Goal: Navigation & Orientation: Find specific page/section

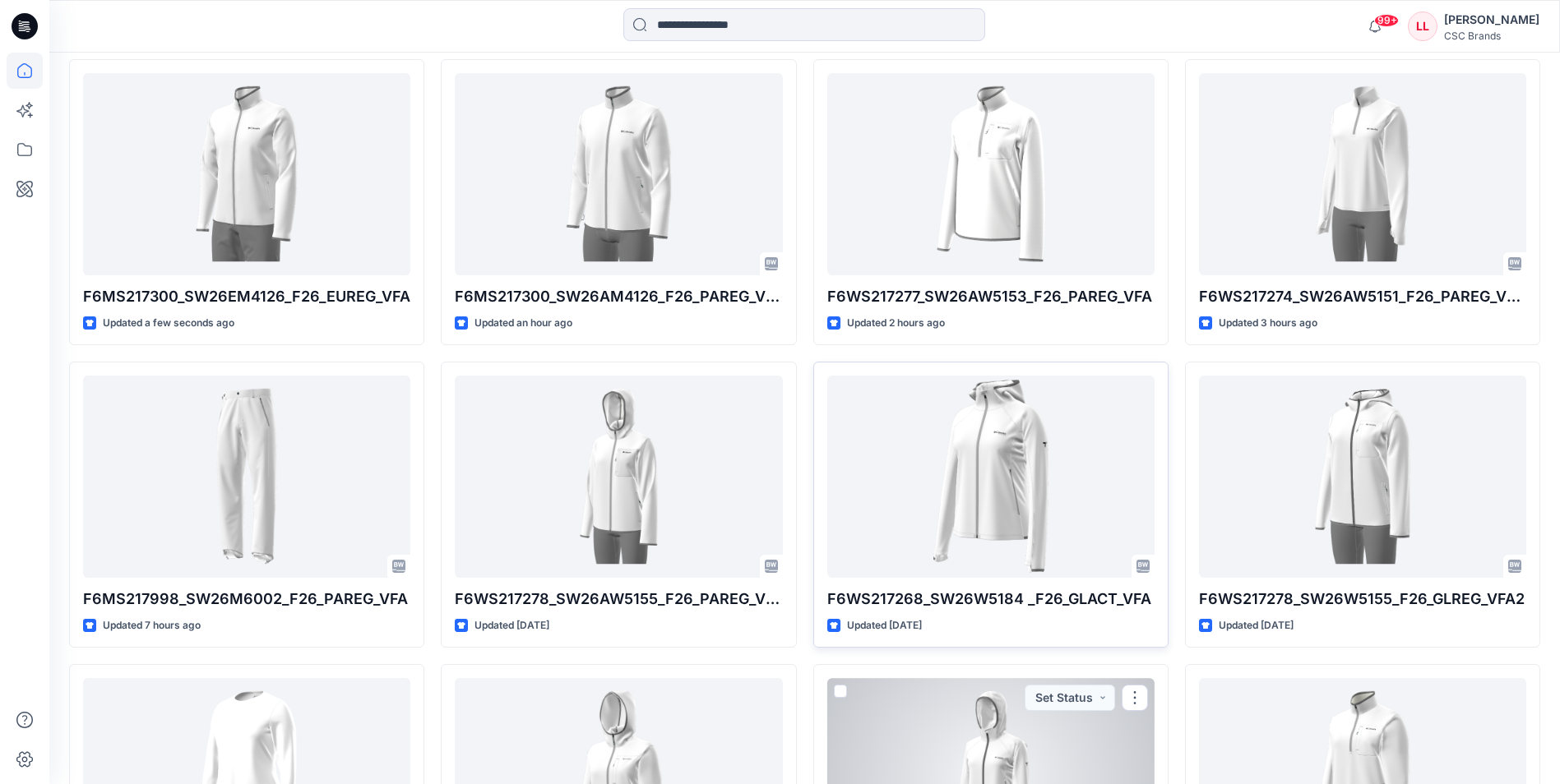
scroll to position [461, 0]
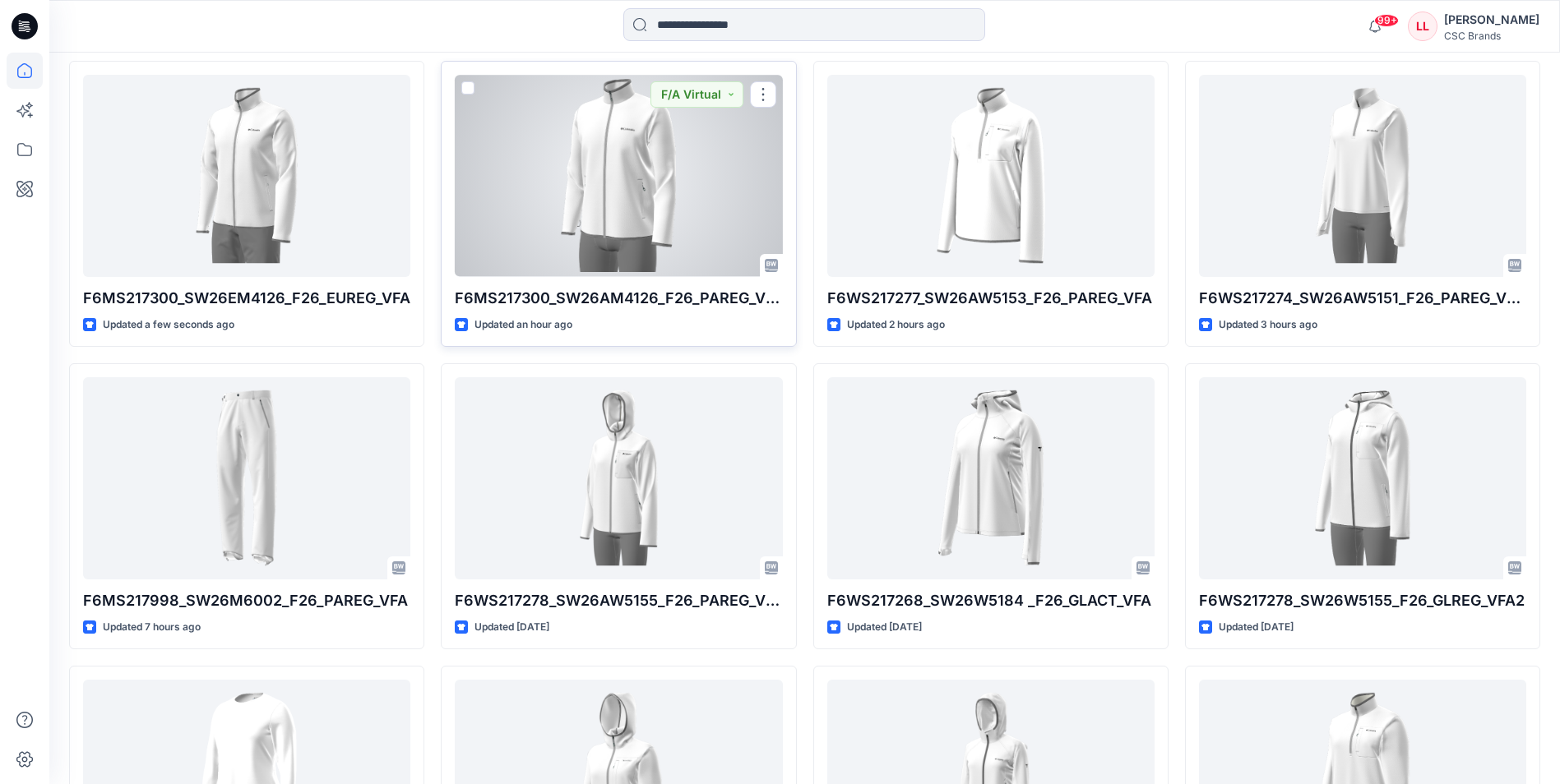
click at [648, 186] on div at bounding box center [618, 175] width 328 height 202
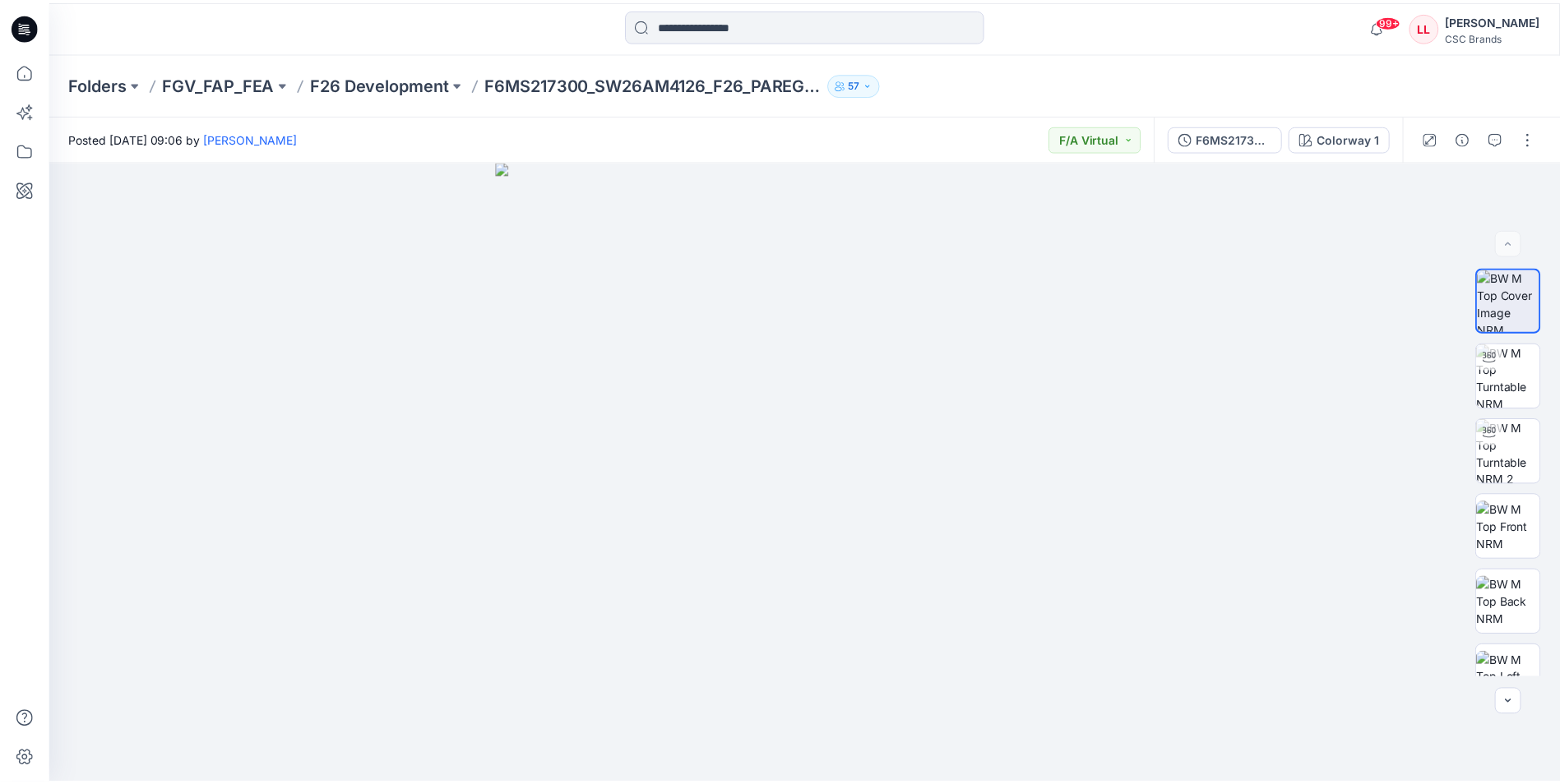
scroll to position [461, 0]
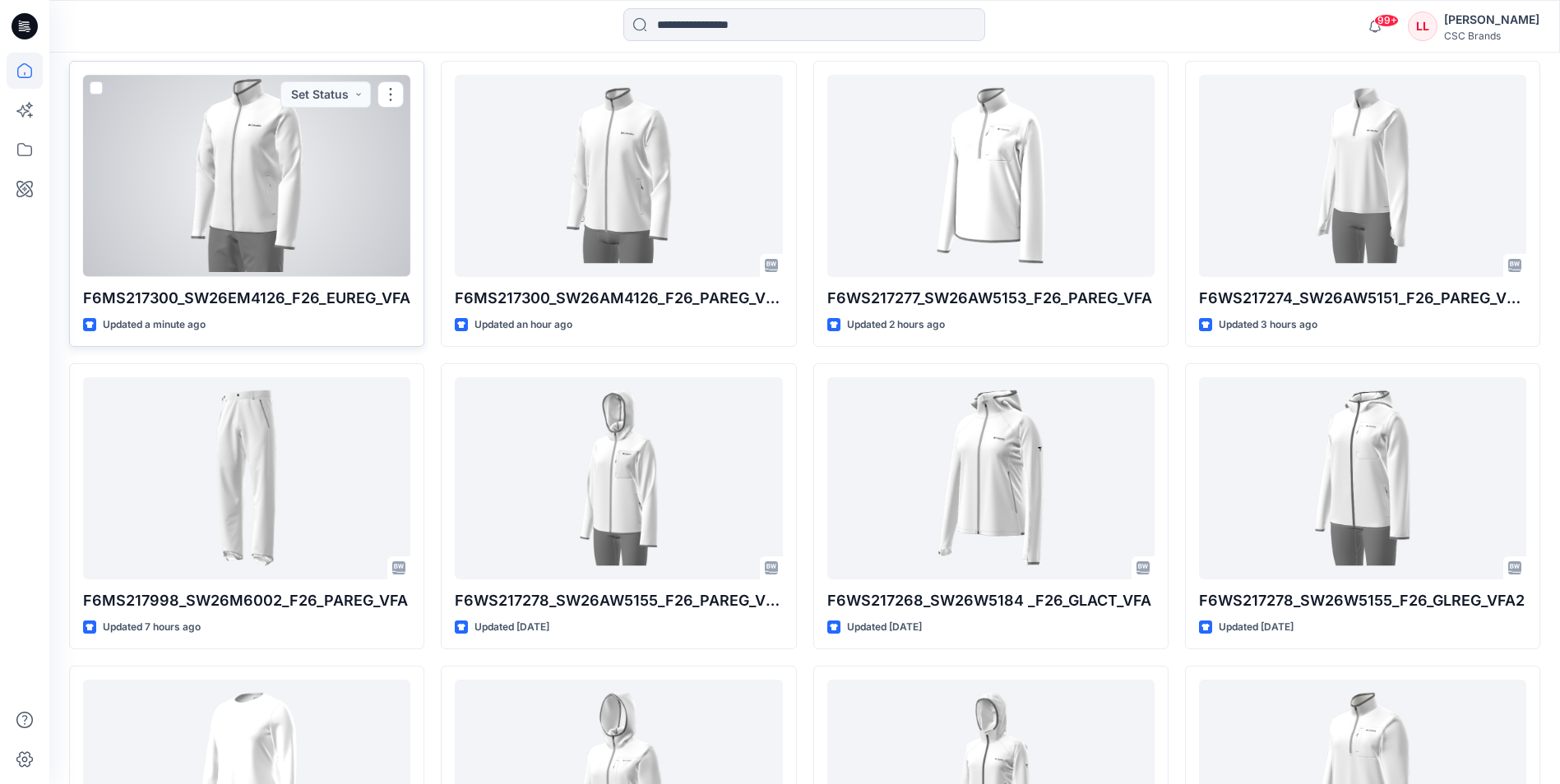
click at [204, 162] on div at bounding box center [246, 175] width 328 height 202
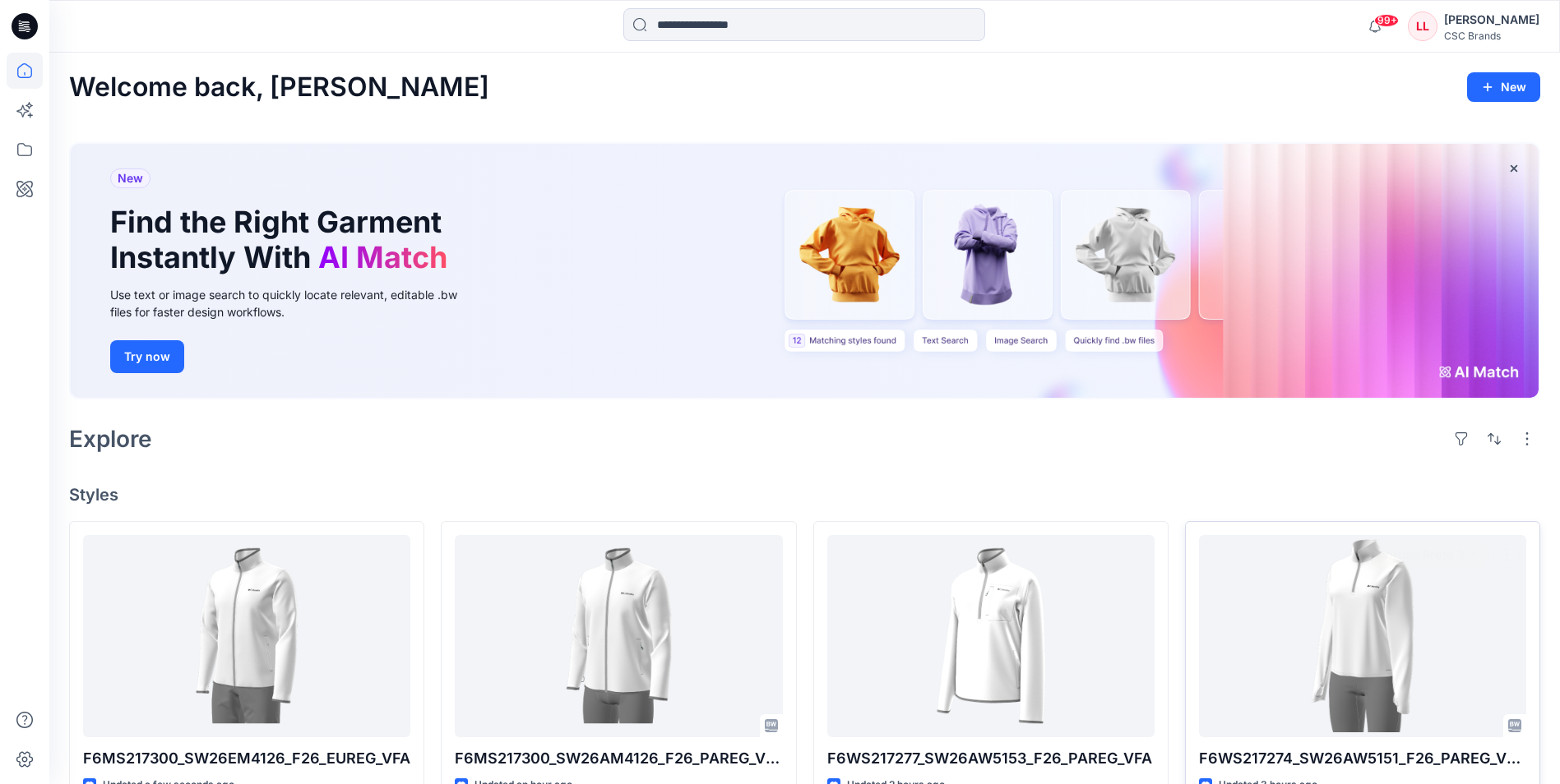
scroll to position [411, 0]
